Goal: Information Seeking & Learning: Compare options

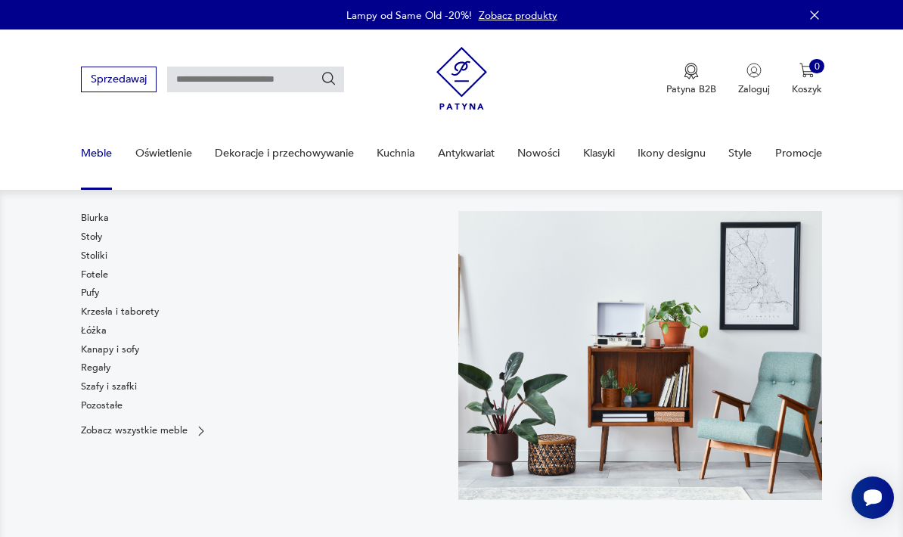
click at [103, 367] on link "Regały" at bounding box center [95, 368] width 29 height 14
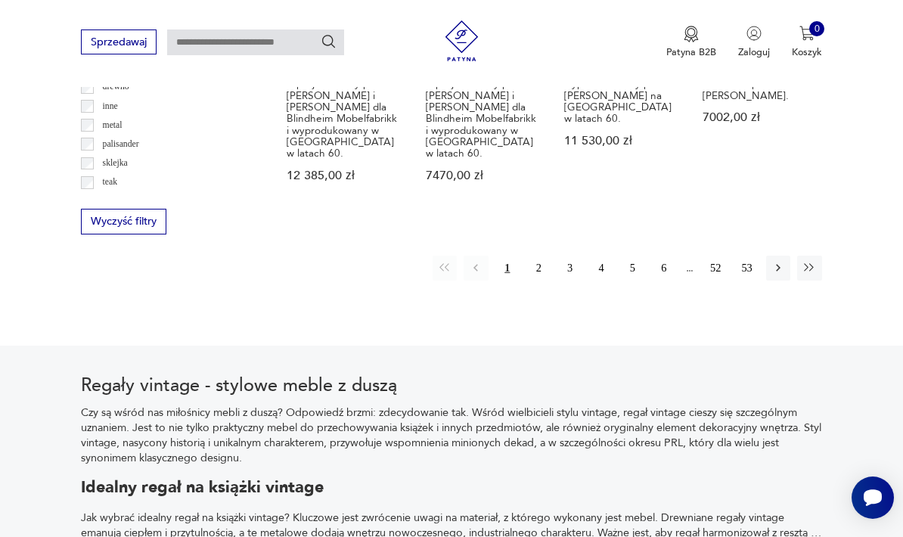
scroll to position [1672, 0]
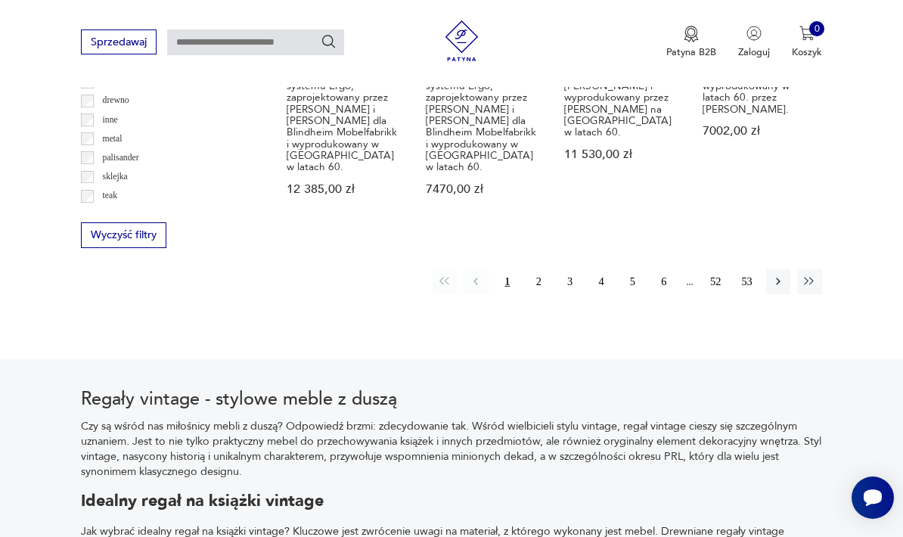
click at [774, 274] on icon "button" at bounding box center [778, 281] width 14 height 14
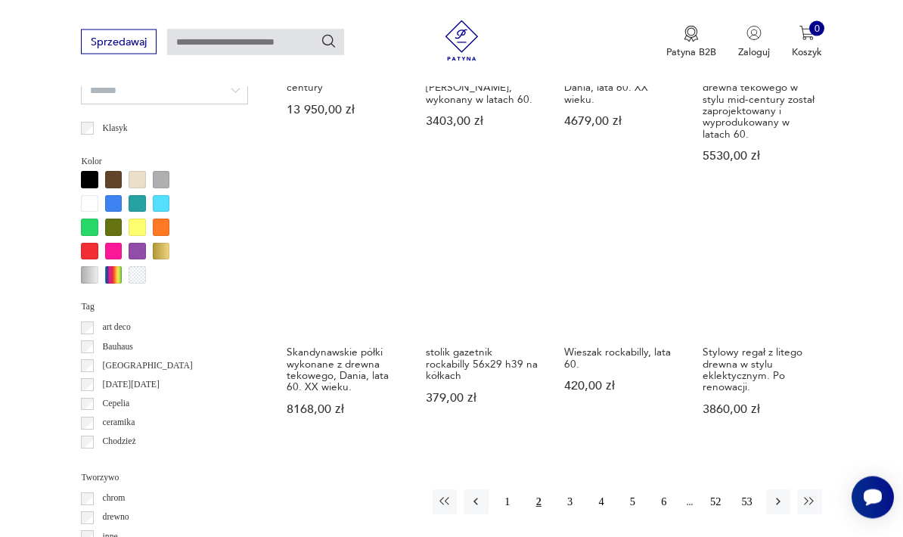
scroll to position [1253, 0]
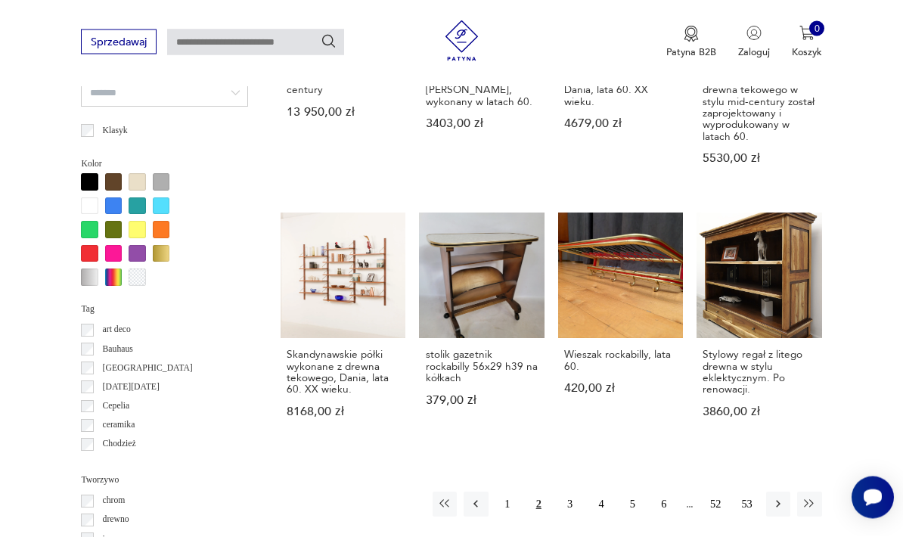
click at [772, 497] on icon "button" at bounding box center [778, 504] width 14 height 14
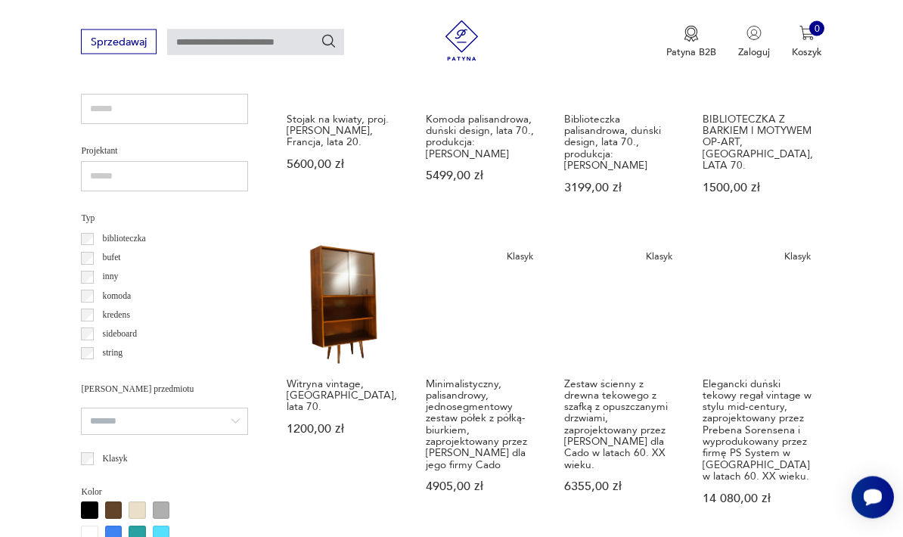
scroll to position [924, 0]
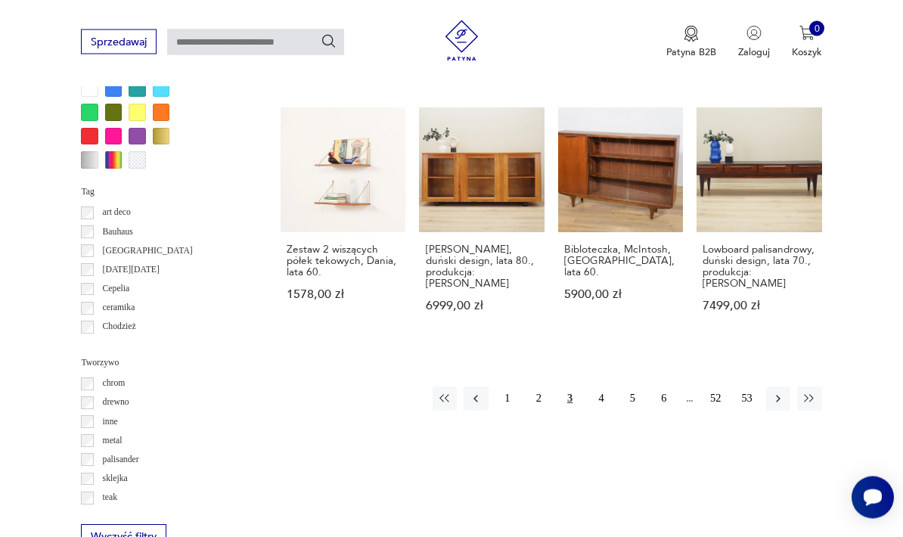
click at [773, 392] on icon "button" at bounding box center [778, 399] width 14 height 14
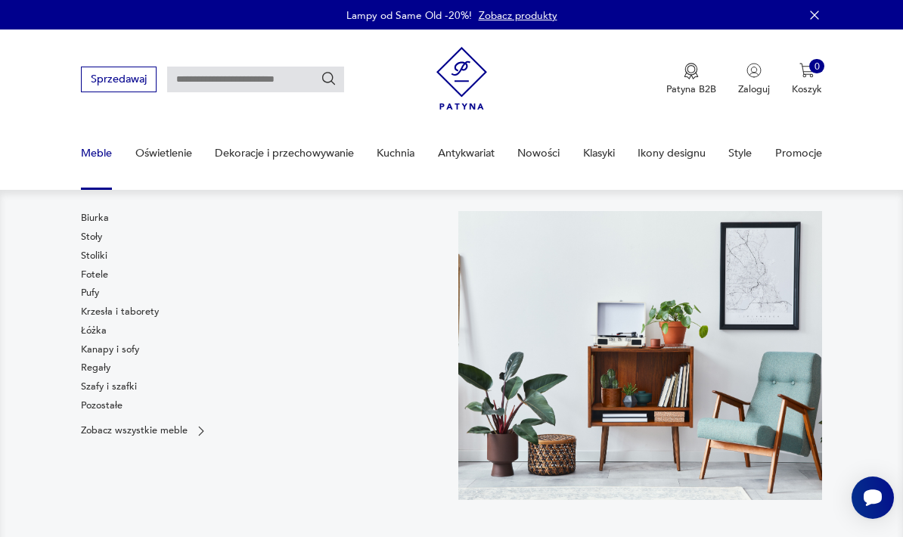
click at [83, 224] on link "Biurka" at bounding box center [95, 218] width 28 height 14
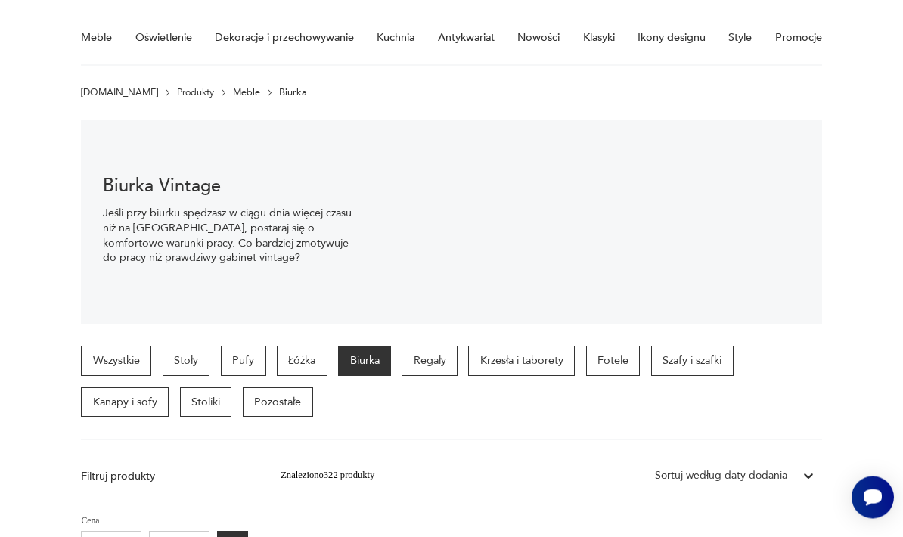
scroll to position [142, 0]
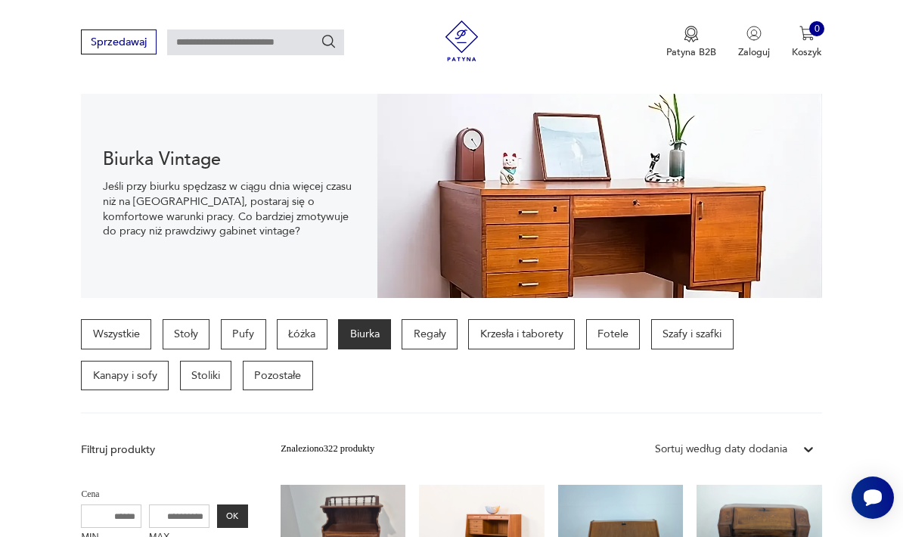
click at [181, 341] on p "Stoły" at bounding box center [187, 334] width 48 height 30
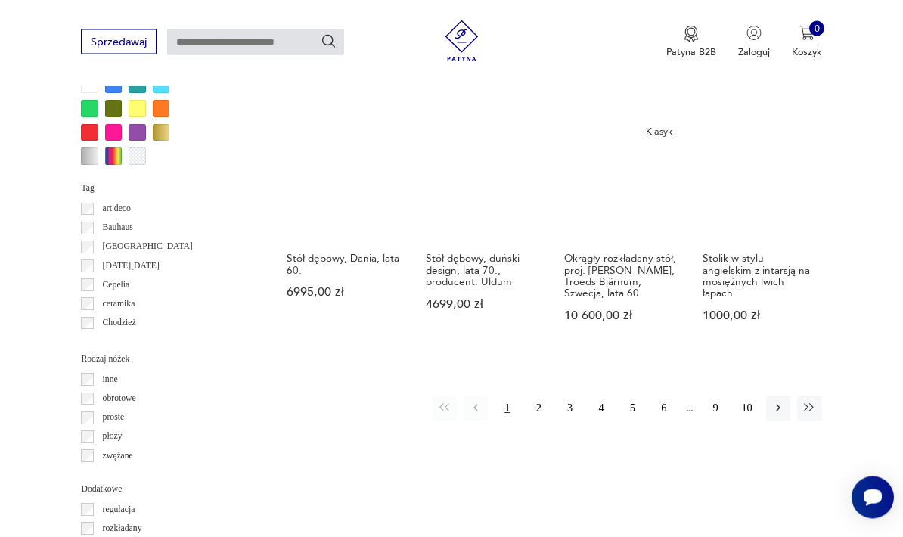
scroll to position [1319, 0]
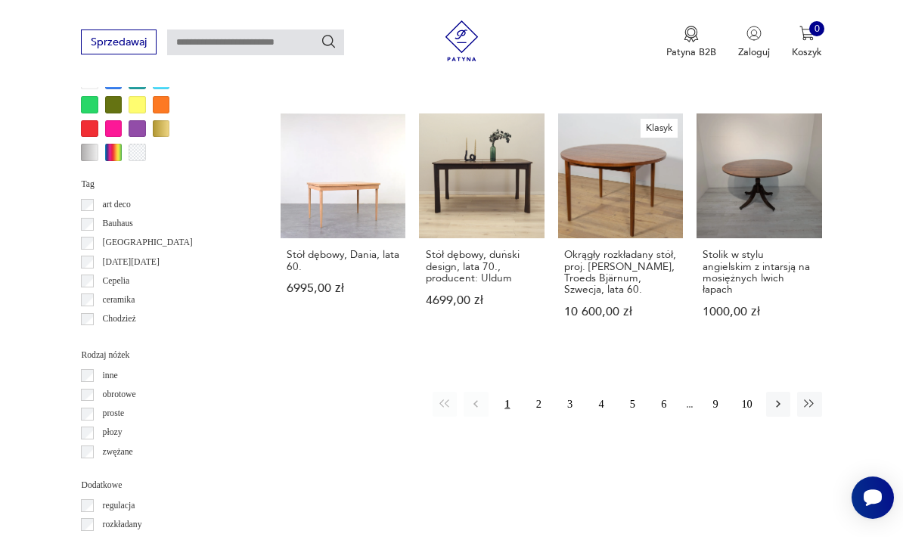
click at [776, 397] on icon "button" at bounding box center [778, 404] width 14 height 14
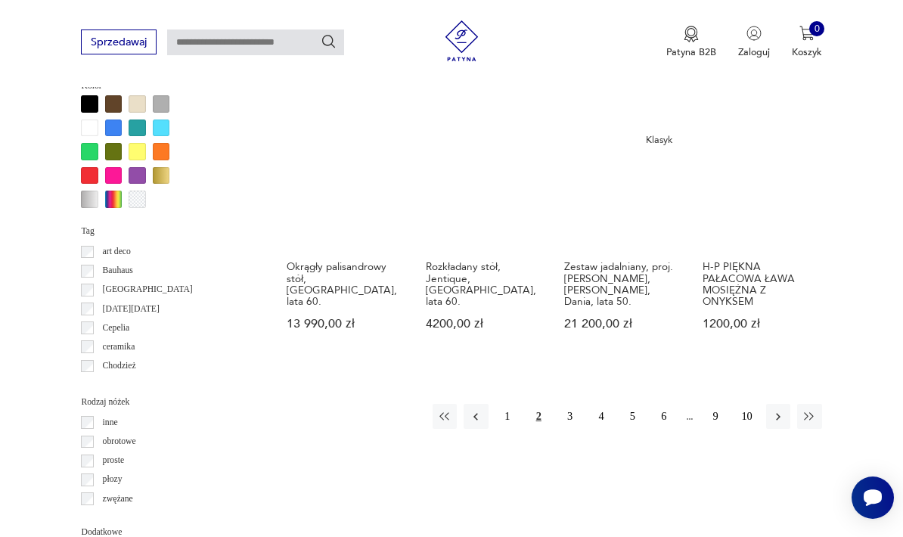
scroll to position [1310, 0]
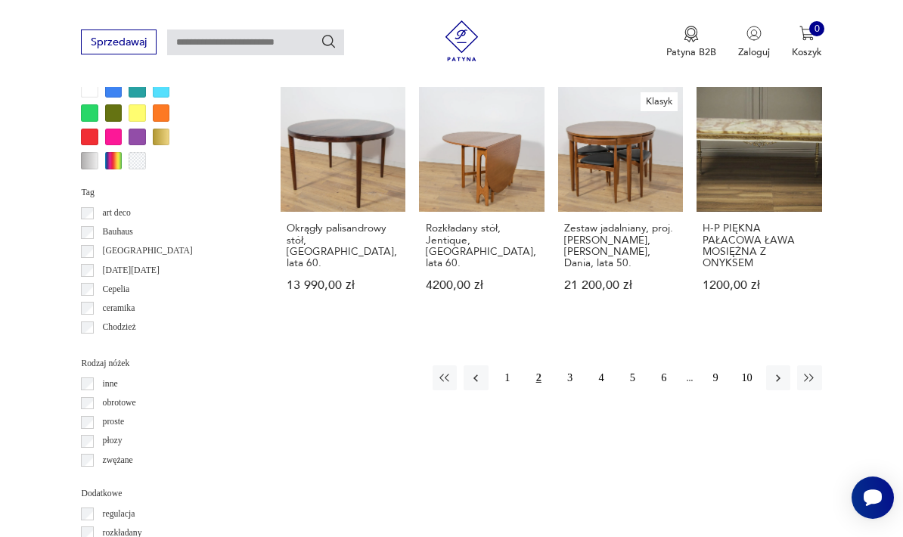
click at [787, 369] on button "button" at bounding box center [778, 377] width 24 height 24
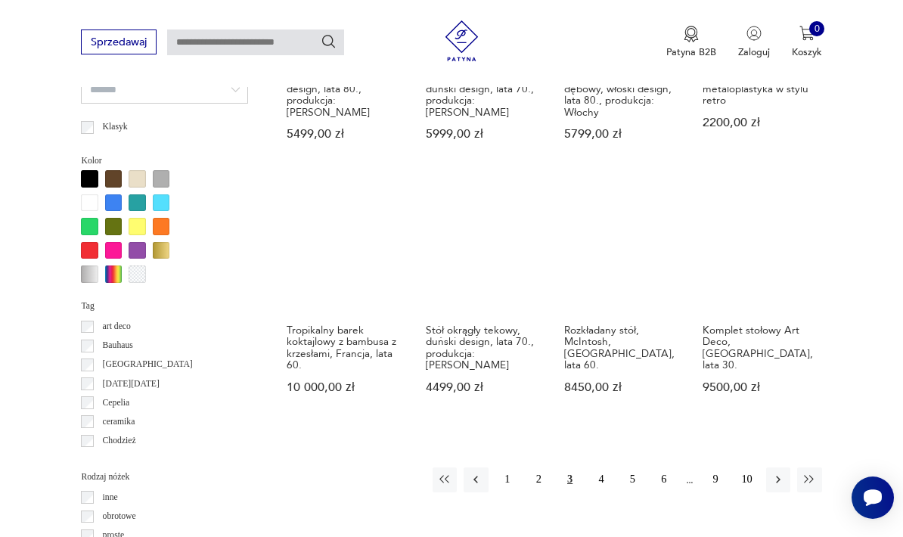
scroll to position [1224, 0]
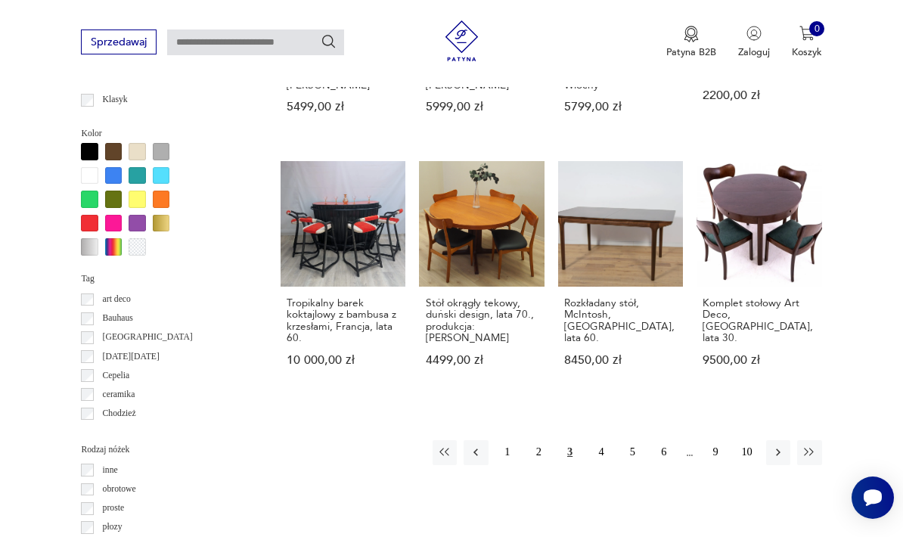
click at [788, 440] on div "1 2 3 4 5 6 9 10" at bounding box center [626, 452] width 389 height 24
click at [772, 450] on icon "button" at bounding box center [778, 452] width 14 height 14
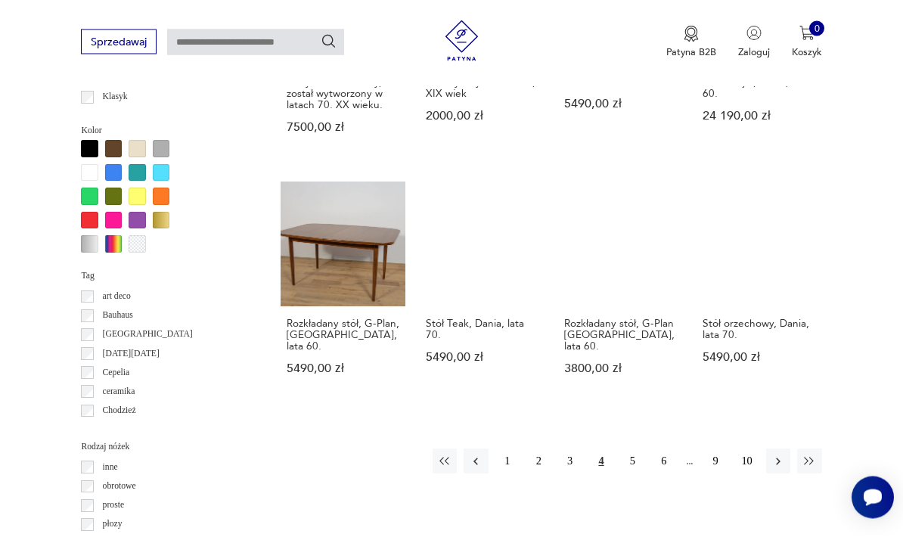
scroll to position [1238, 0]
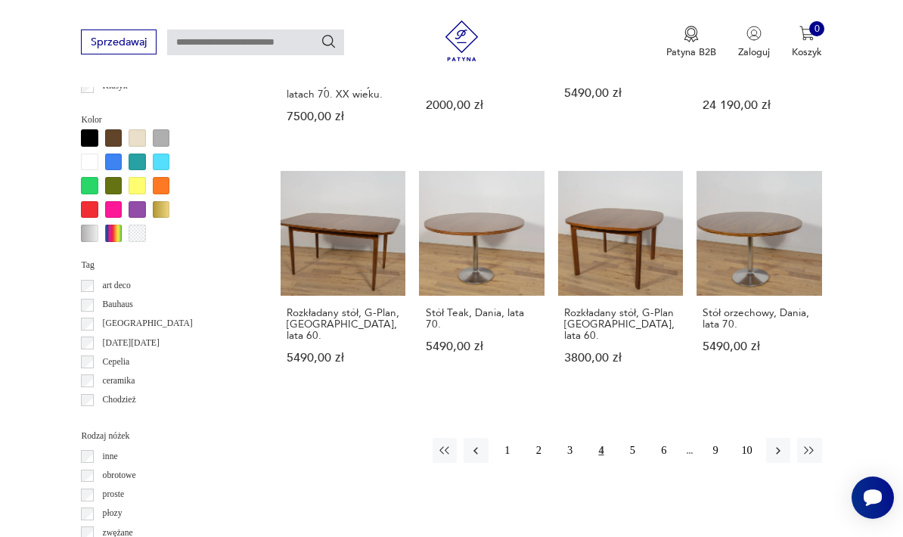
click at [773, 445] on icon "button" at bounding box center [778, 451] width 14 height 14
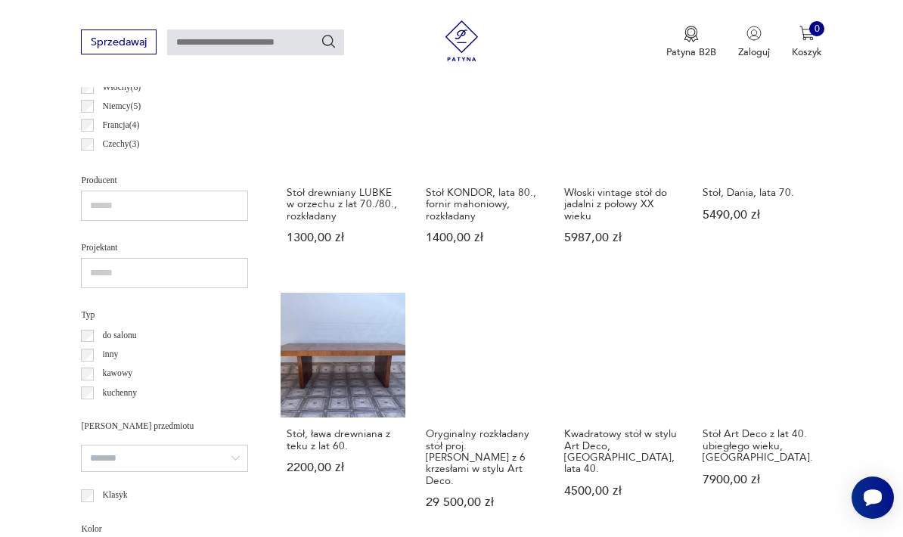
scroll to position [838, 0]
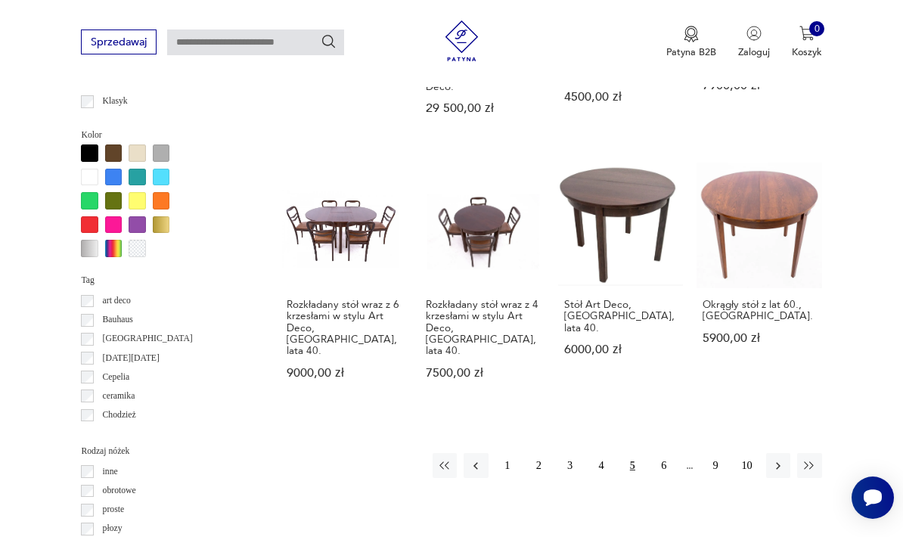
click at [776, 461] on icon "button" at bounding box center [778, 466] width 14 height 14
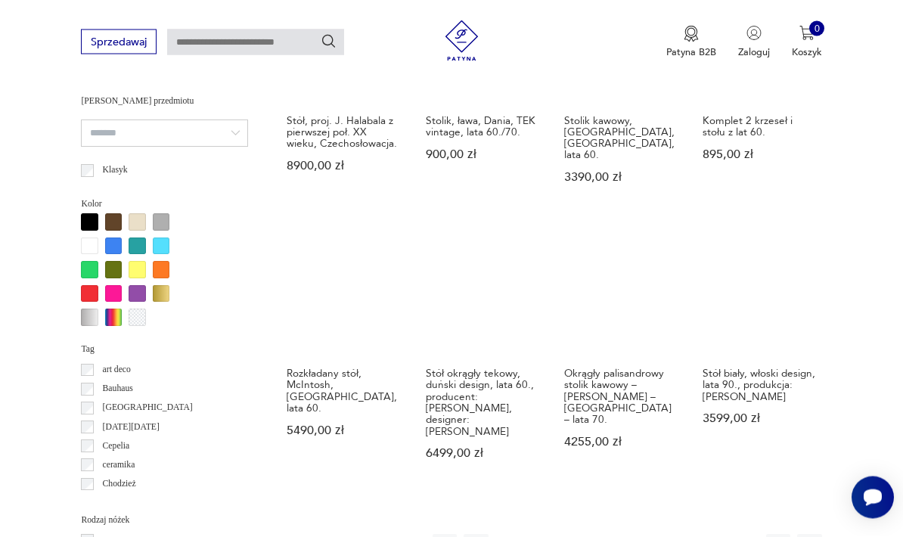
scroll to position [1154, 0]
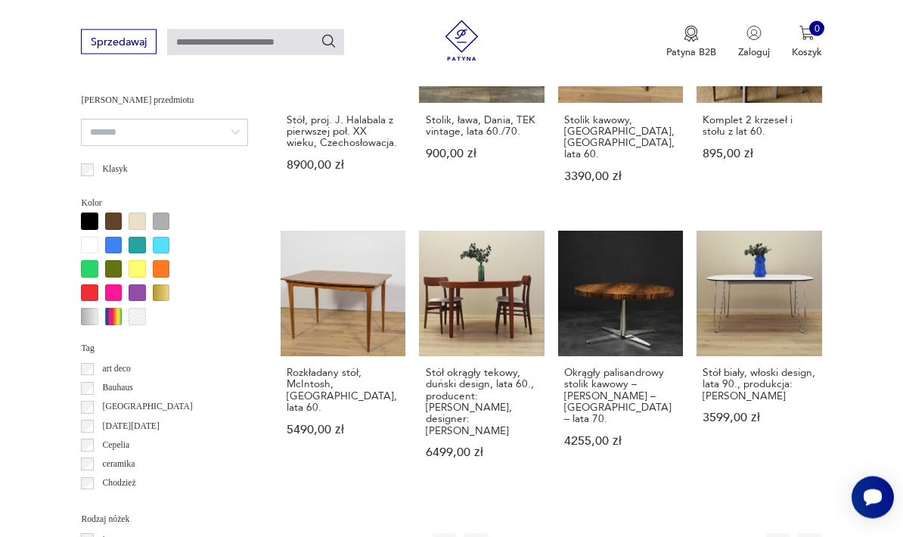
click at [802, 504] on div "Znaleziono 147 produktów Filtruj Sortuj według daty dodania Sortuj według daty …" at bounding box center [550, 348] width 541 height 1849
click at [776, 536] on icon "button" at bounding box center [778, 545] width 14 height 14
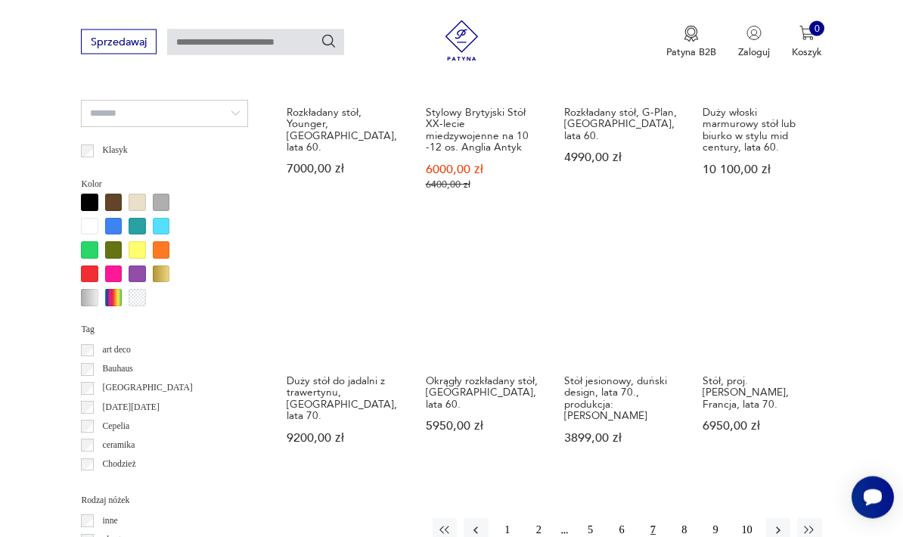
scroll to position [1173, 0]
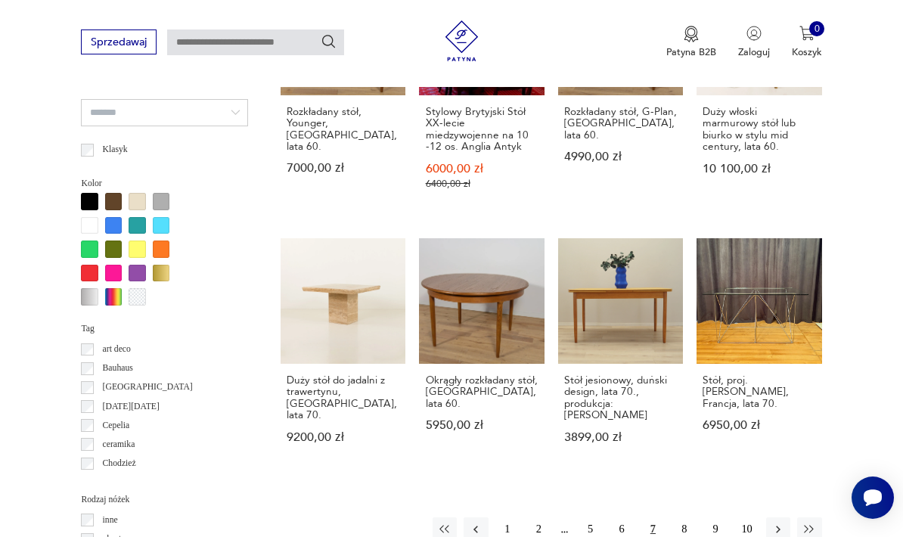
click at [785, 517] on button "button" at bounding box center [778, 529] width 24 height 24
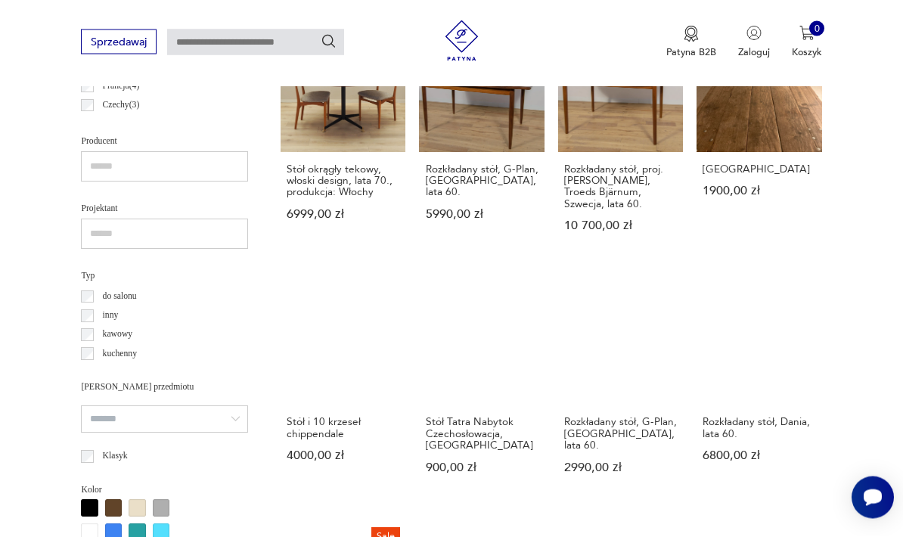
scroll to position [872, 0]
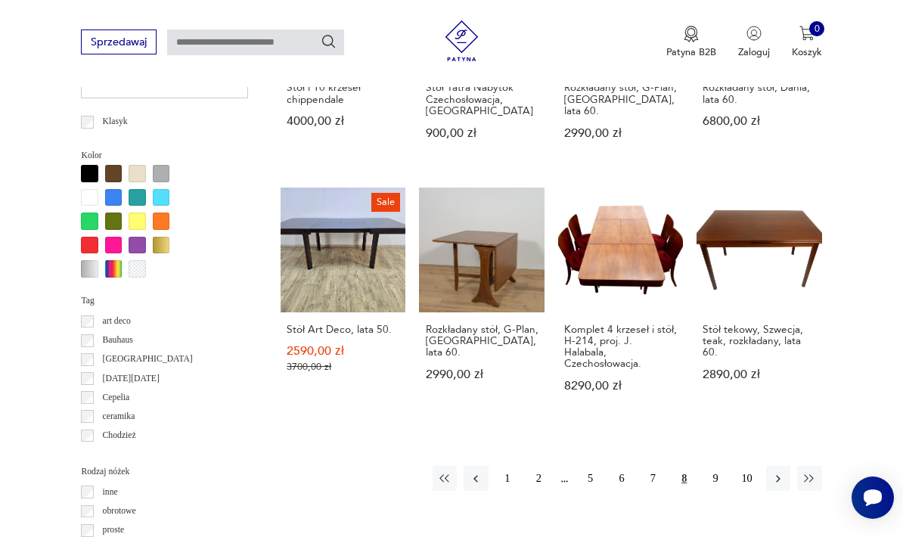
click at [779, 472] on icon "button" at bounding box center [778, 479] width 14 height 14
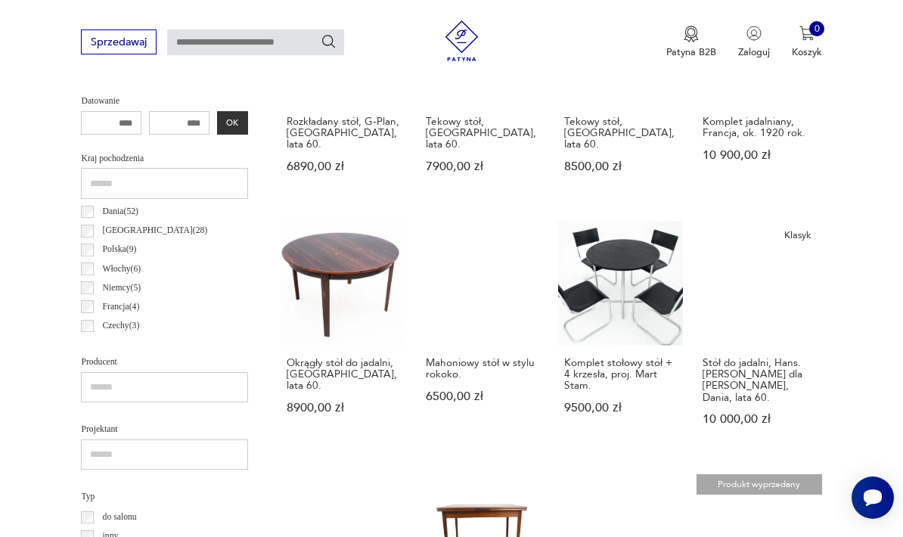
scroll to position [645, 0]
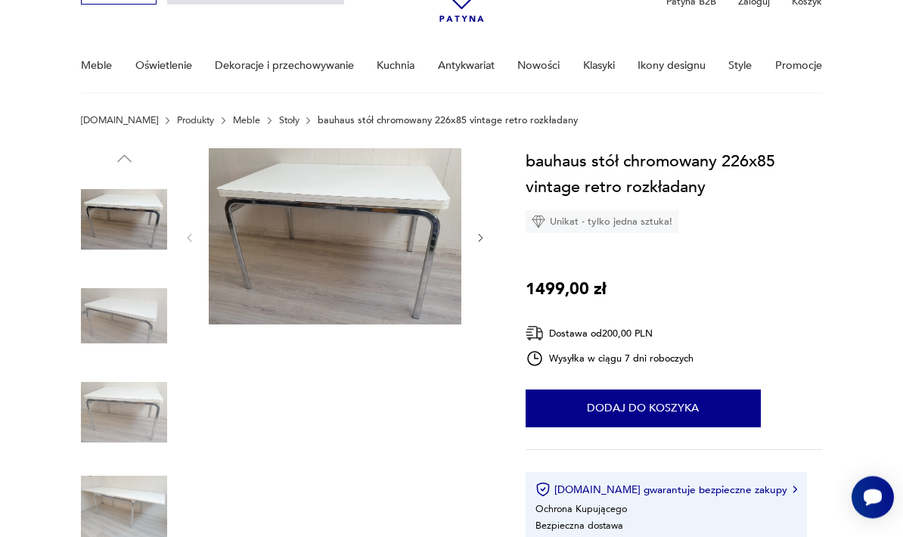
scroll to position [88, 0]
click at [91, 325] on img at bounding box center [124, 315] width 86 height 86
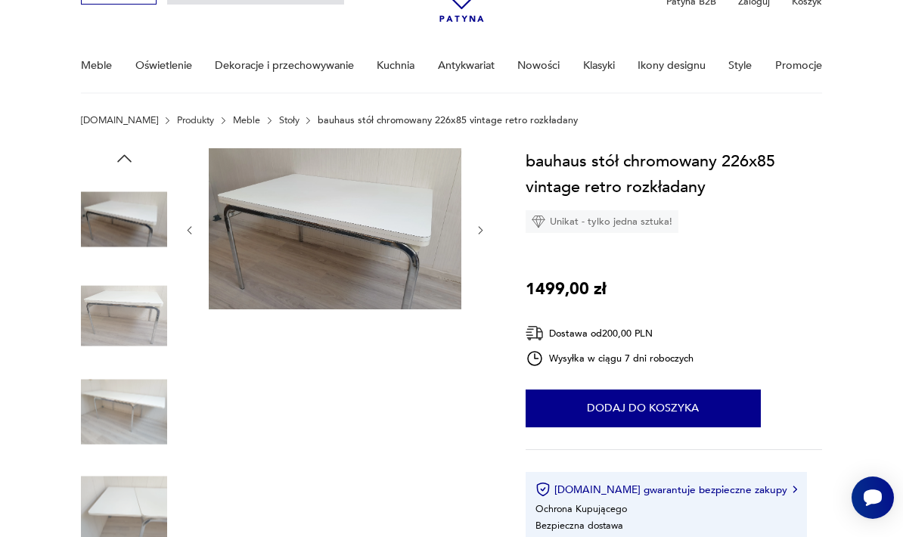
click at [107, 316] on img at bounding box center [124, 315] width 86 height 86
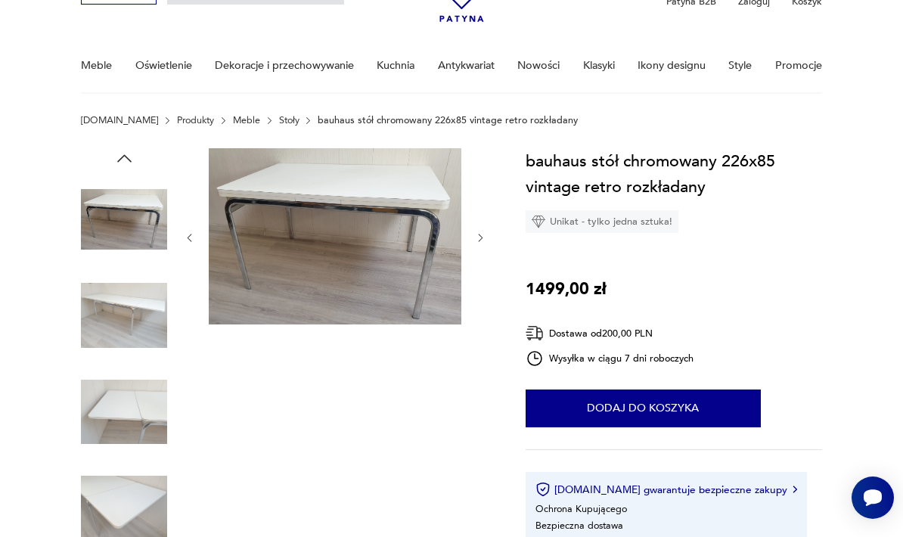
click at [108, 375] on img at bounding box center [124, 412] width 86 height 86
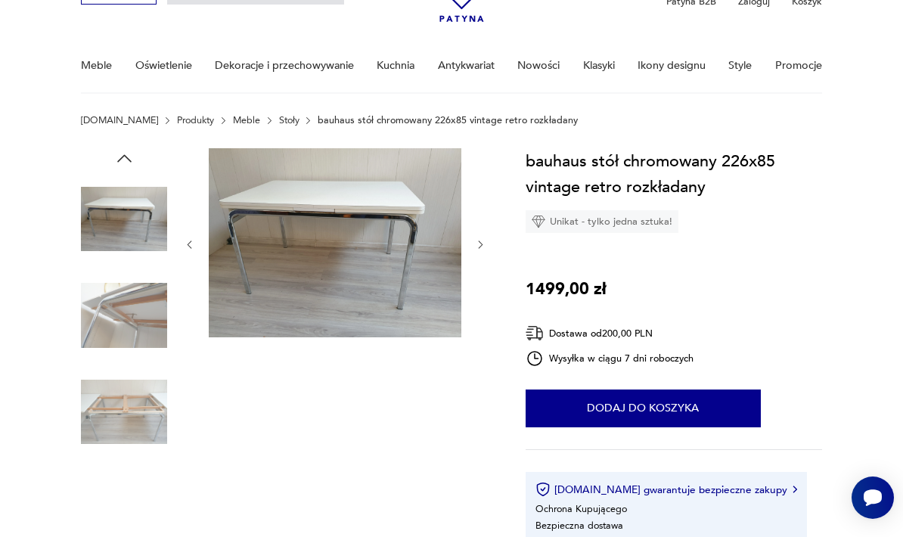
click at [101, 394] on img at bounding box center [124, 412] width 86 height 86
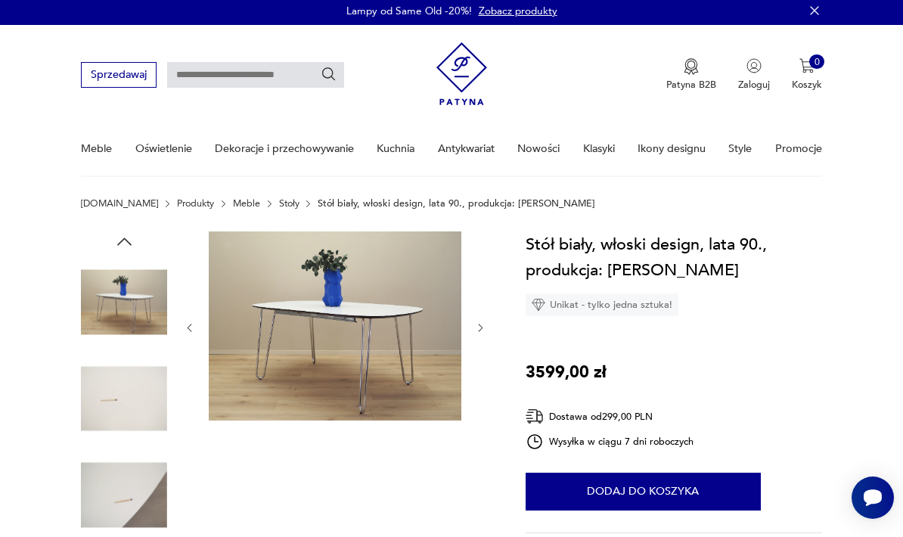
click at [98, 398] on img at bounding box center [124, 398] width 86 height 86
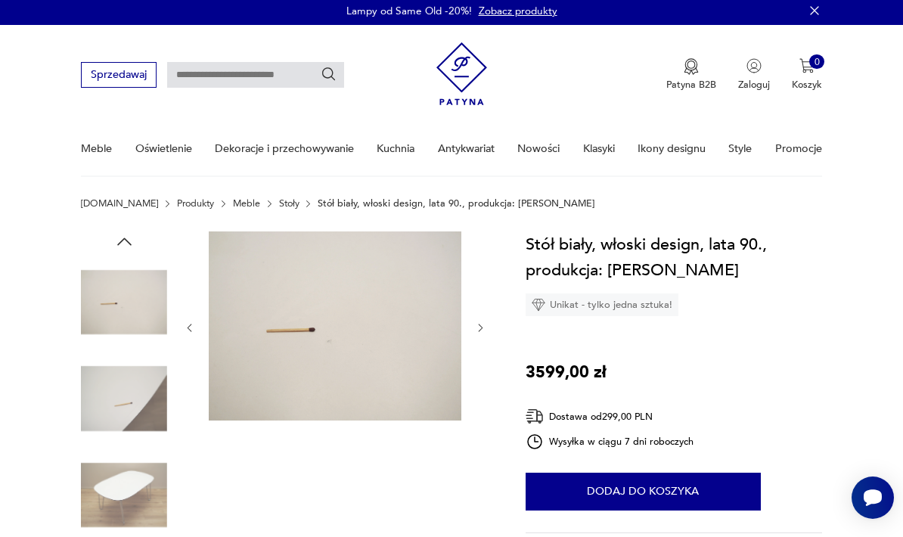
click at [112, 388] on img at bounding box center [124, 398] width 86 height 86
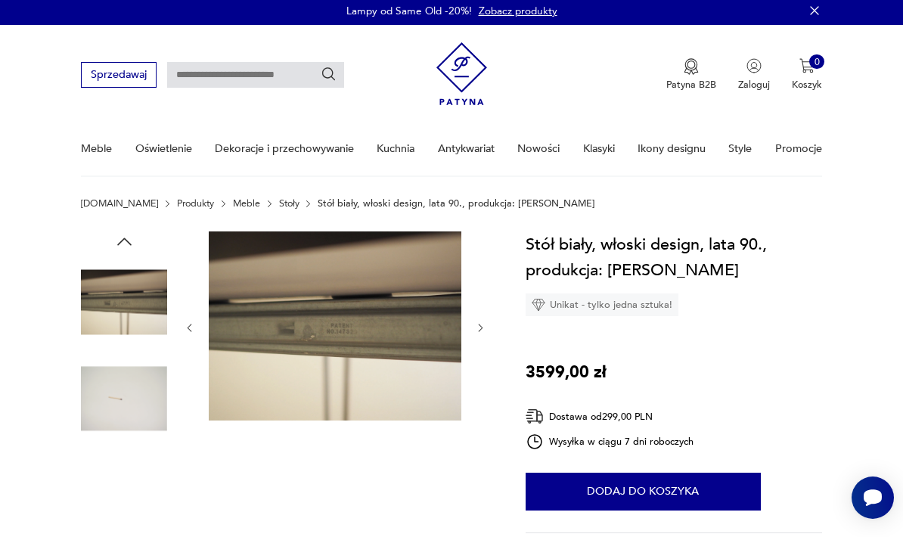
click at [91, 300] on img at bounding box center [124, 302] width 86 height 86
click at [108, 405] on img at bounding box center [124, 398] width 86 height 86
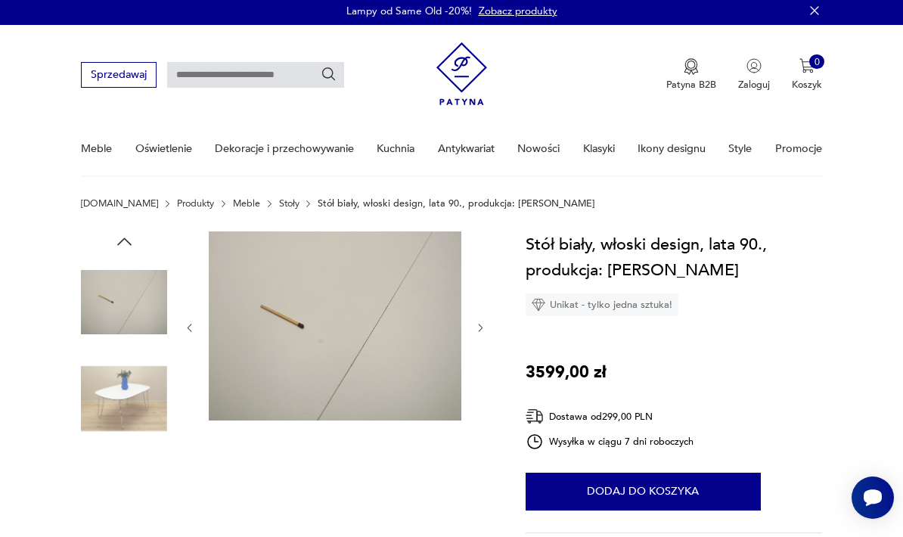
click at [102, 323] on img at bounding box center [124, 302] width 86 height 86
click at [104, 399] on img at bounding box center [124, 398] width 86 height 86
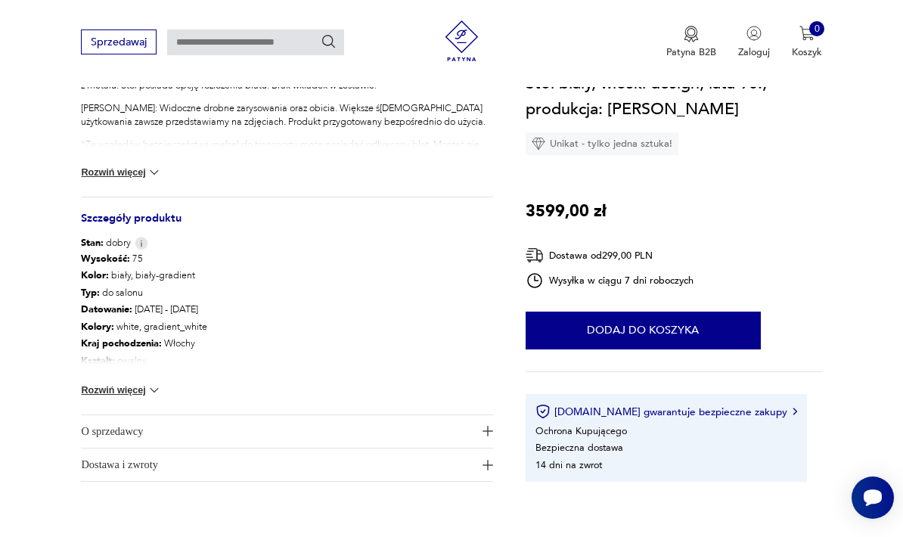
scroll to position [681, 0]
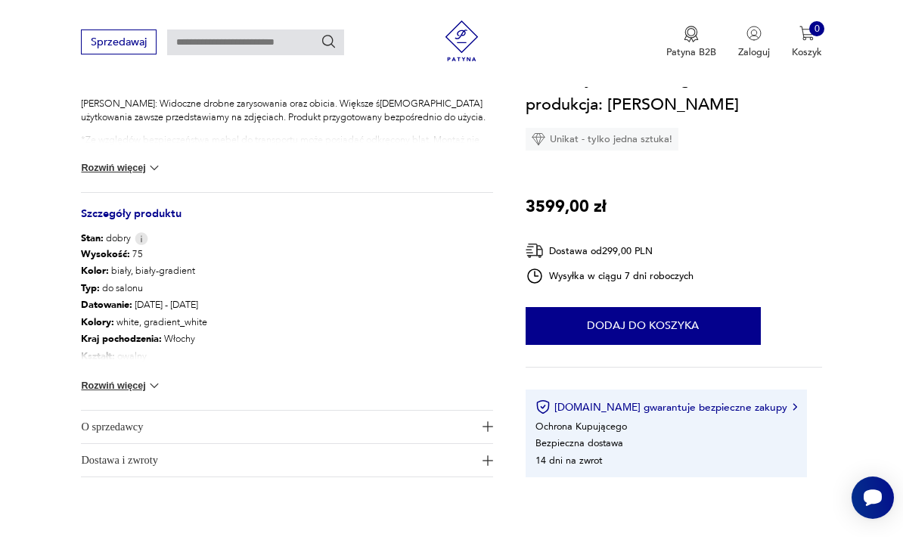
click at [95, 383] on button "Rozwiń więcej" at bounding box center [121, 385] width 81 height 15
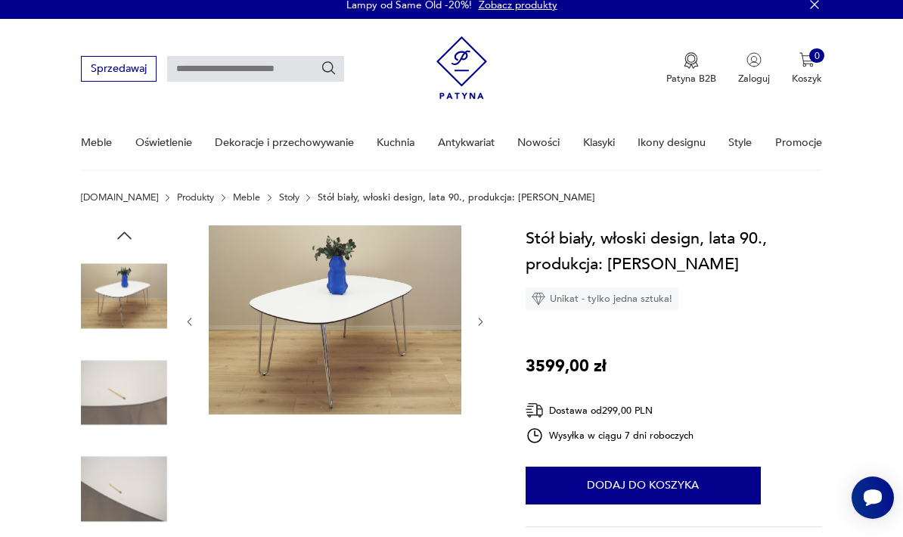
scroll to position [0, 0]
